Goal: Information Seeking & Learning: Understand process/instructions

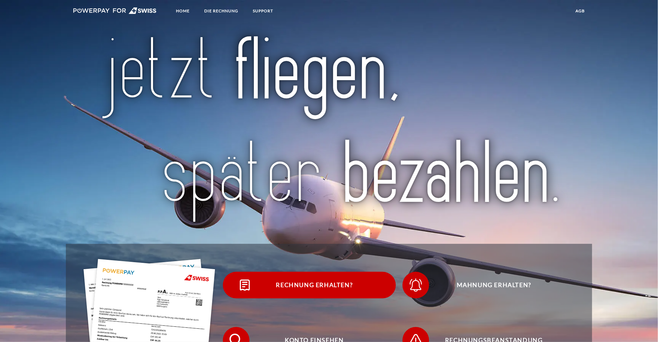
click at [308, 289] on span "Rechnung erhalten?" at bounding box center [314, 285] width 163 height 27
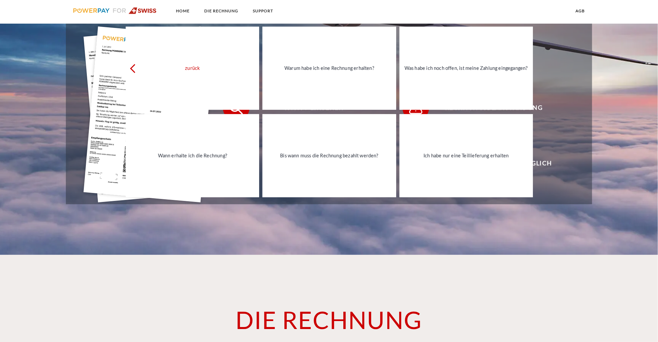
scroll to position [233, 0]
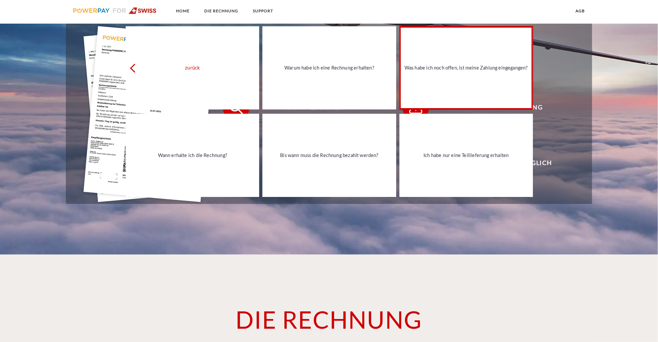
click at [423, 69] on div "Was habe ich noch offen, ist meine Zahlung eingegangen?" at bounding box center [466, 68] width 125 height 9
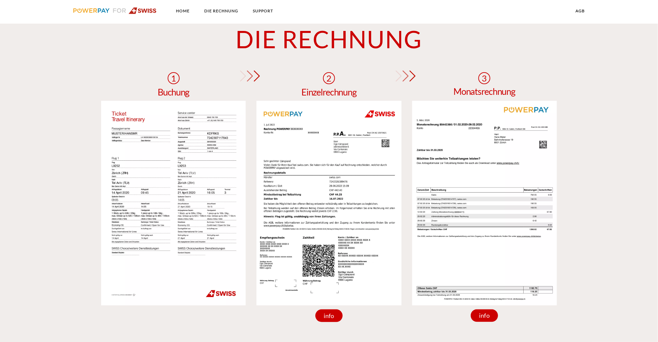
scroll to position [599, 0]
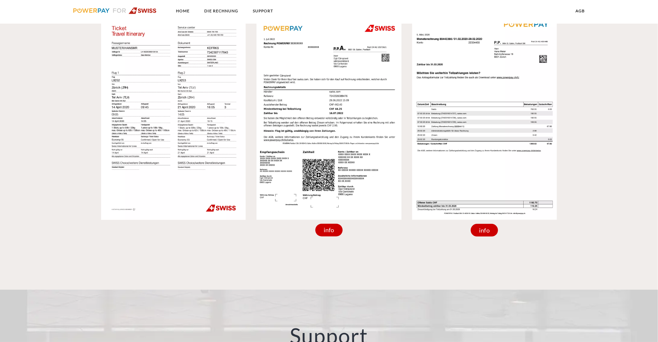
click at [486, 231] on div "info" at bounding box center [484, 230] width 27 height 13
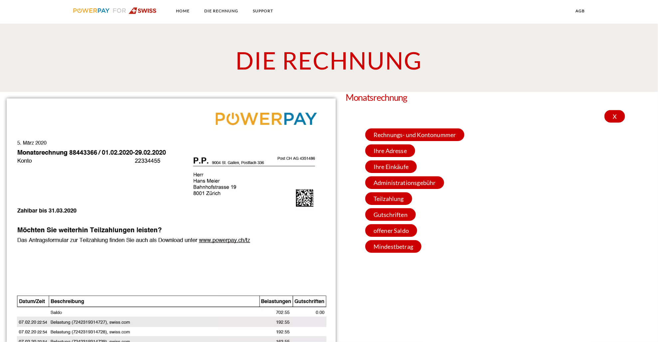
scroll to position [433, 0]
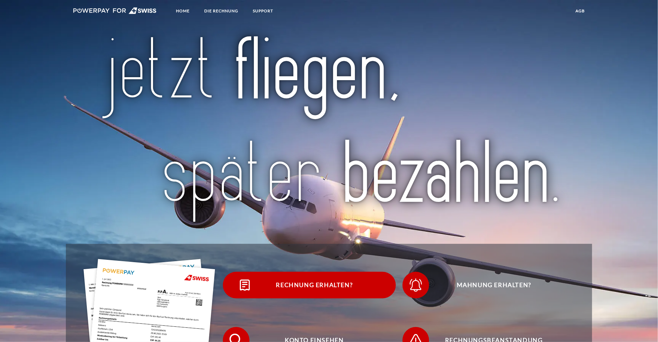
click at [309, 285] on span "Rechnung erhalten?" at bounding box center [314, 285] width 163 height 27
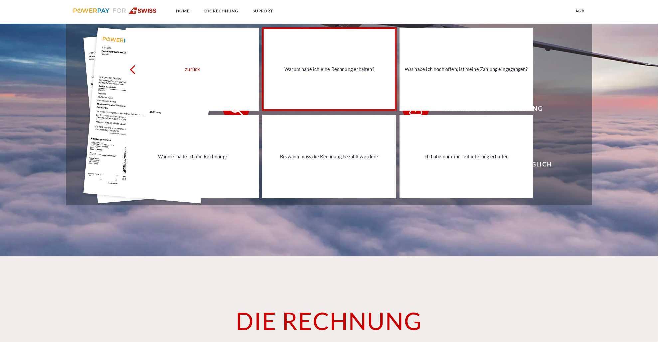
scroll to position [233, 0]
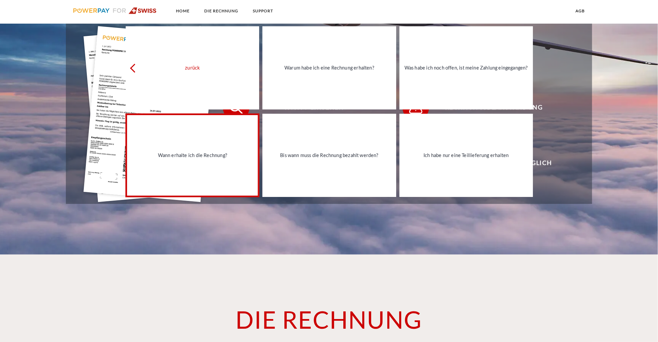
click at [186, 156] on div "Wann erhalte ich die Rechnung?" at bounding box center [192, 155] width 125 height 9
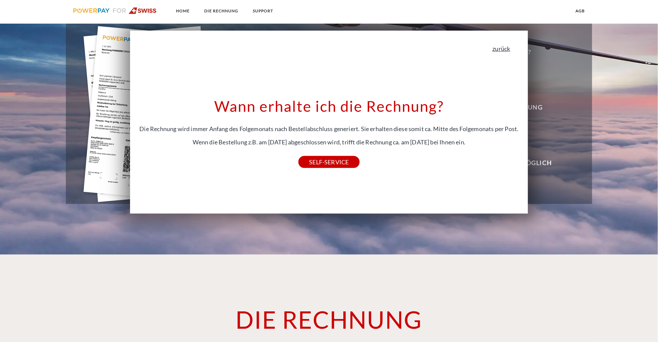
click at [505, 50] on link "zurück" at bounding box center [501, 49] width 18 height 6
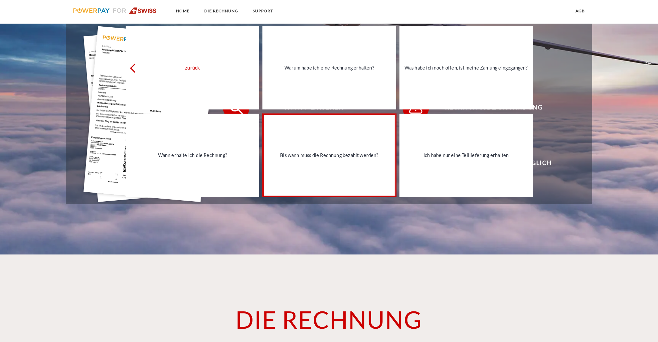
click at [356, 156] on div "Bis wann muss die Rechnung bezahlt werden?" at bounding box center [329, 155] width 125 height 9
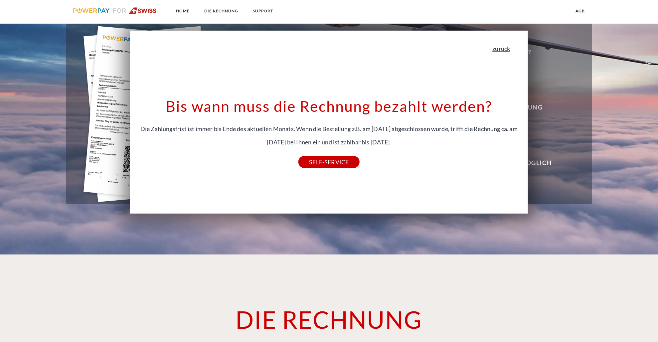
click at [498, 52] on link "zurück" at bounding box center [501, 49] width 18 height 6
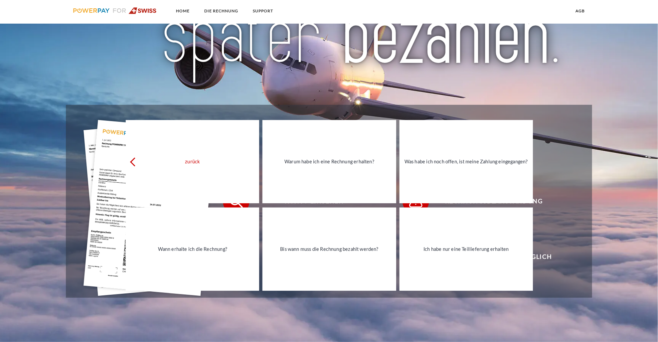
scroll to position [100, 0]
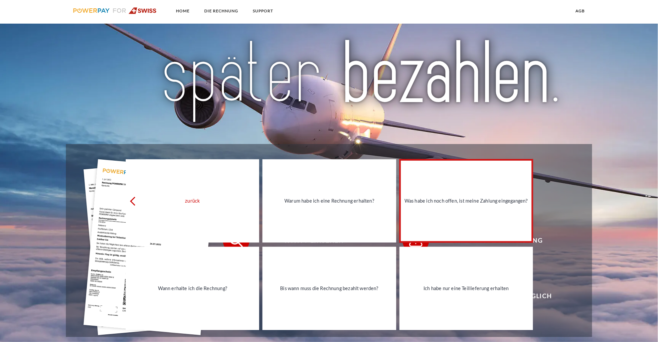
click at [421, 190] on link "Was habe ich noch offen, ist meine Zahlung eingegangen?" at bounding box center [466, 200] width 133 height 83
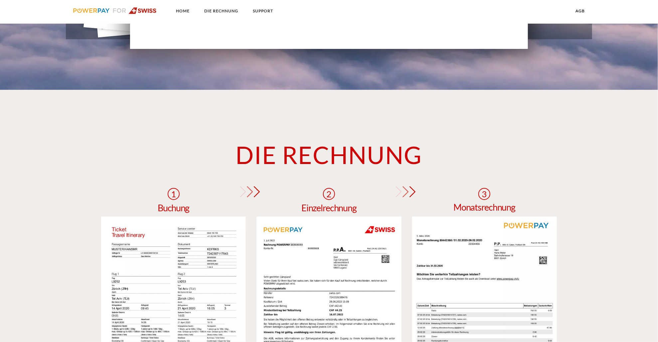
scroll to position [333, 0]
